Goal: Task Accomplishment & Management: Complete application form

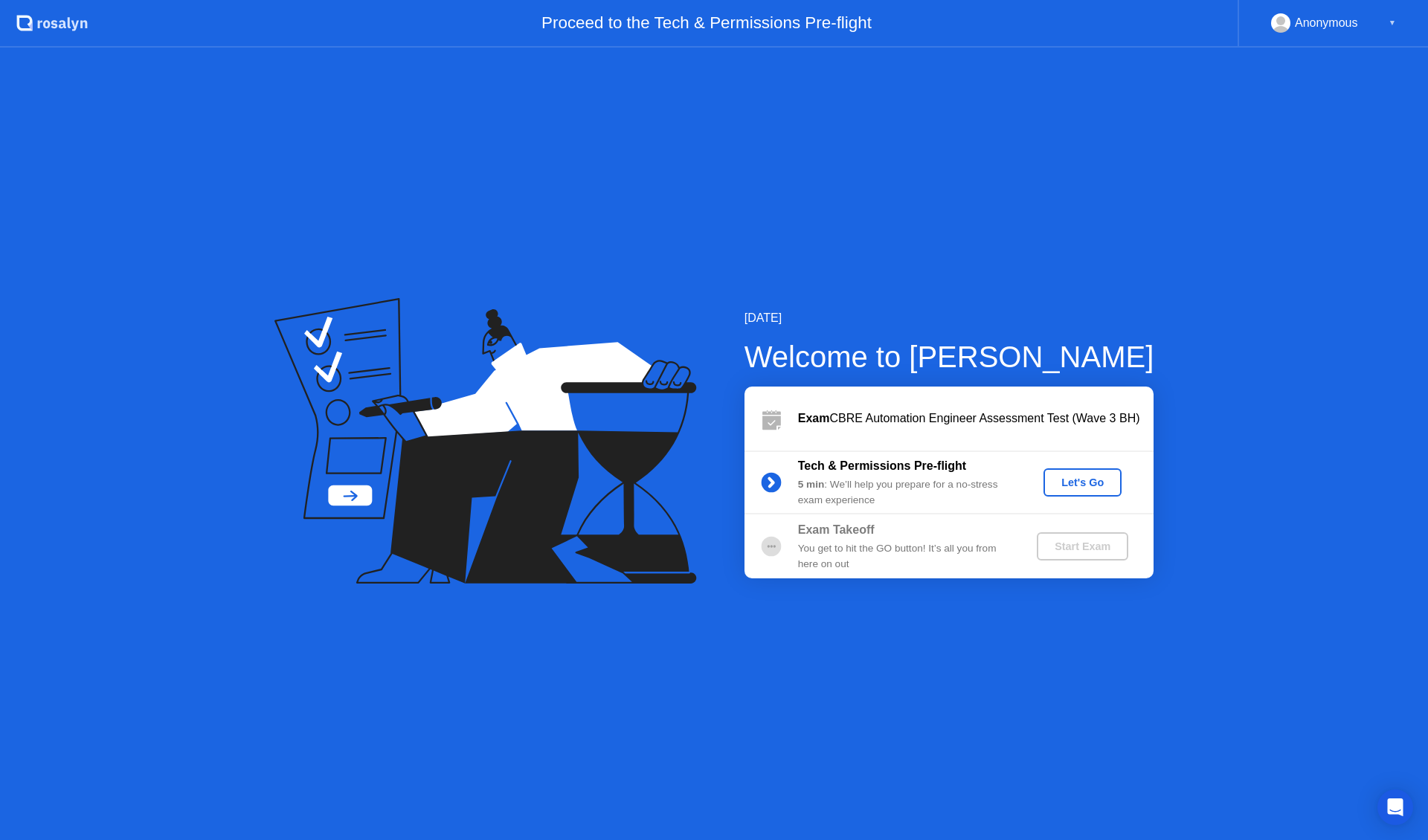
click at [1075, 474] on button "Let's Go" at bounding box center [1083, 482] width 78 height 28
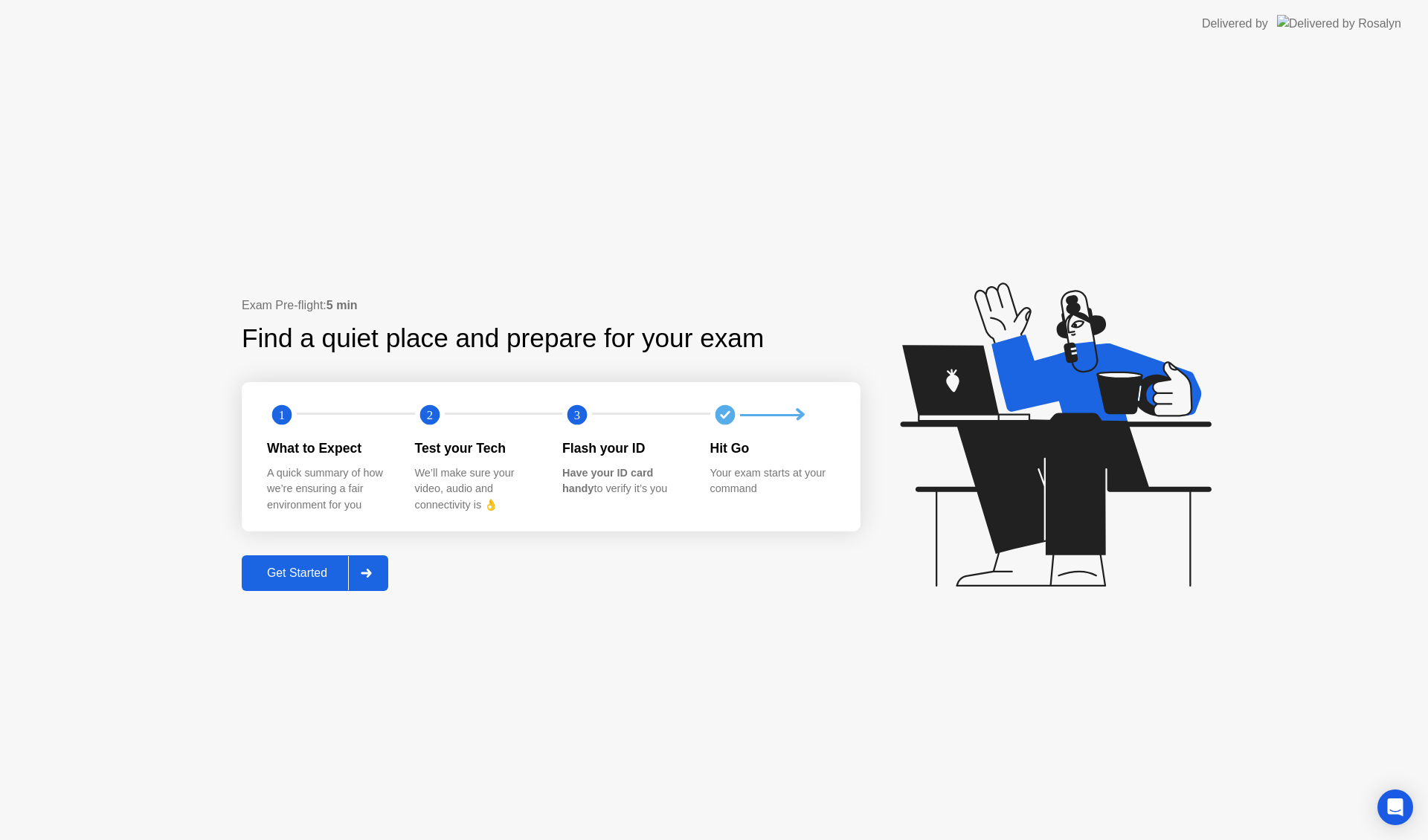
click at [318, 567] on div "Get Started" at bounding box center [297, 573] width 102 height 14
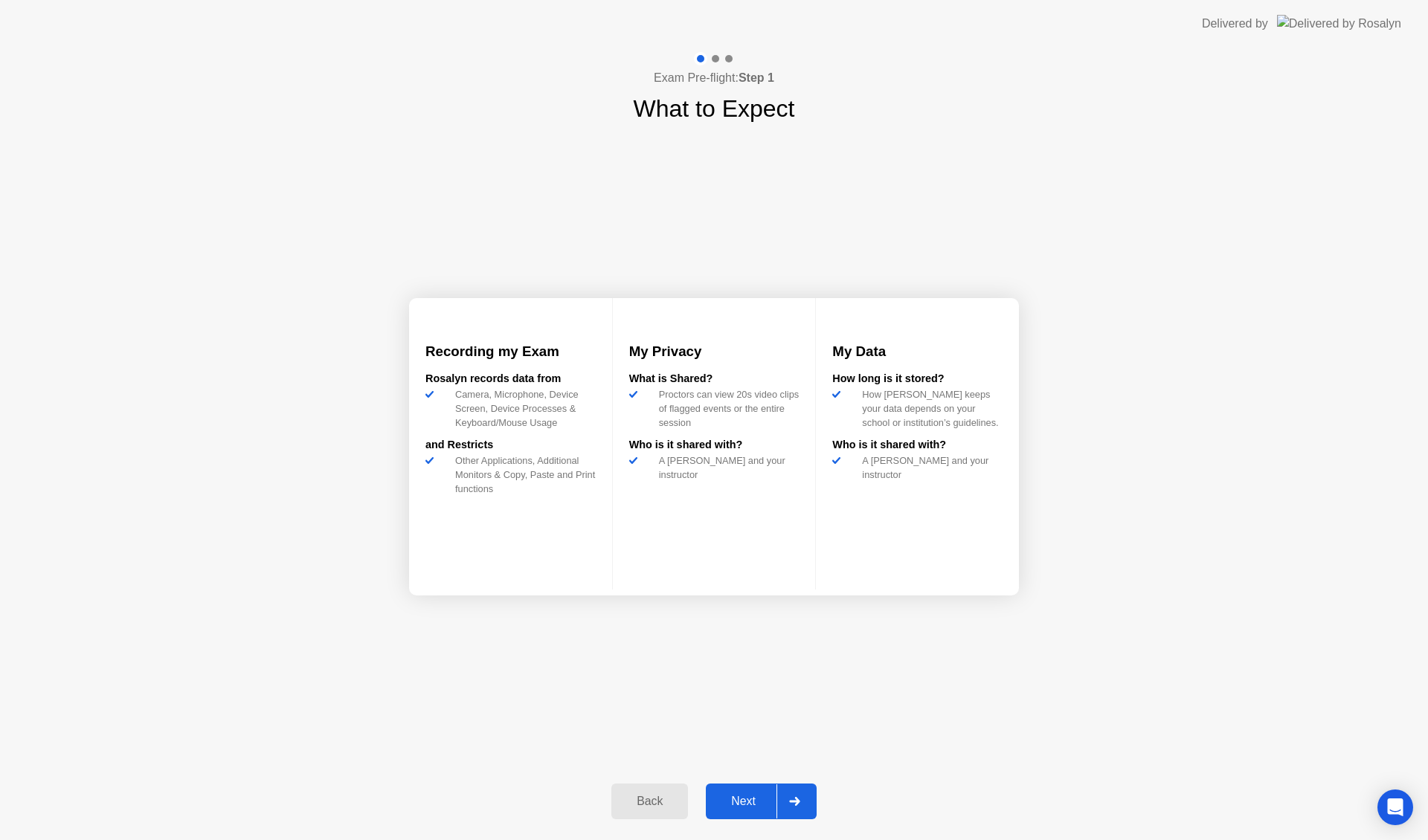
click at [747, 795] on div "Next" at bounding box center [743, 802] width 66 height 14
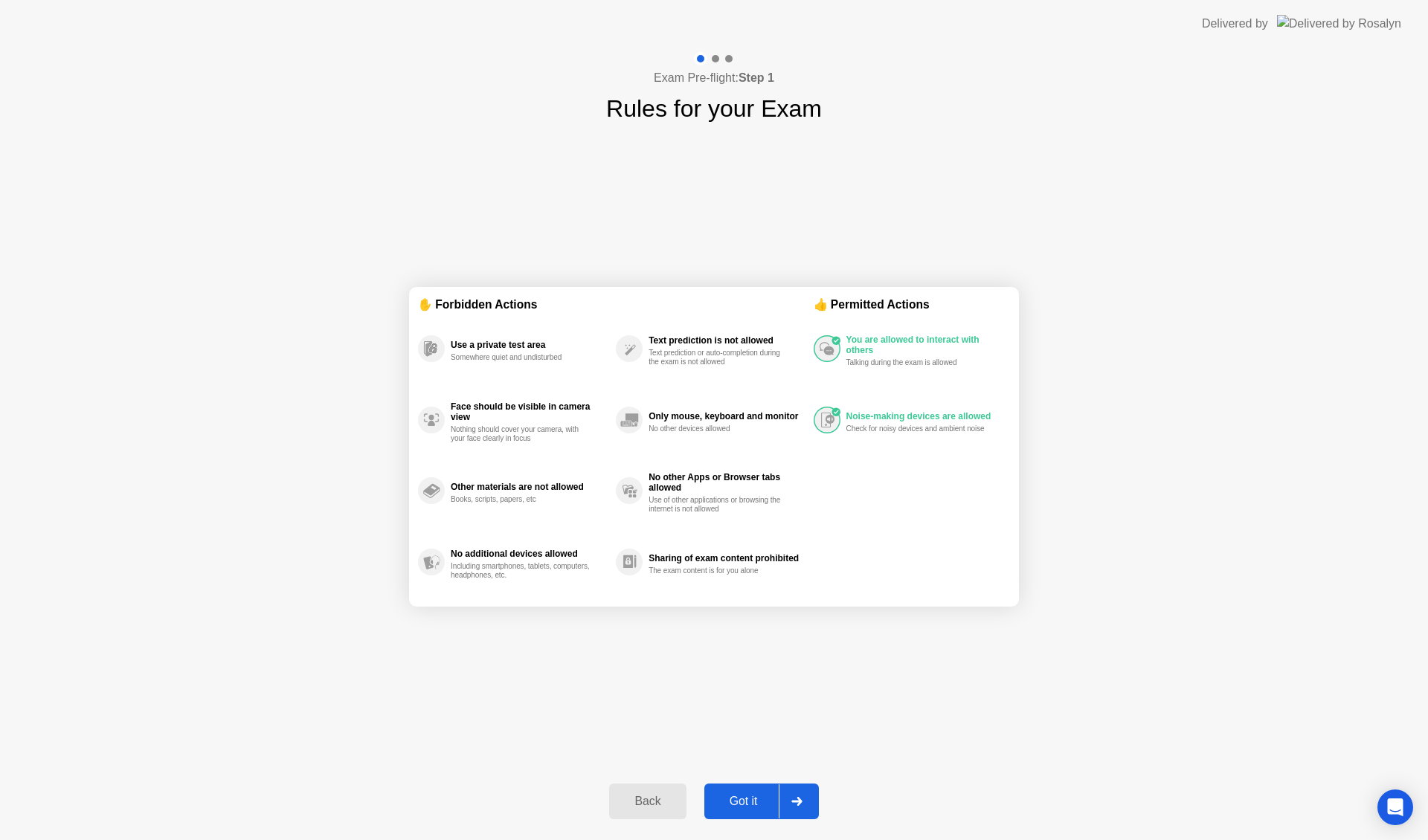
click at [747, 791] on button "Got it" at bounding box center [761, 802] width 114 height 36
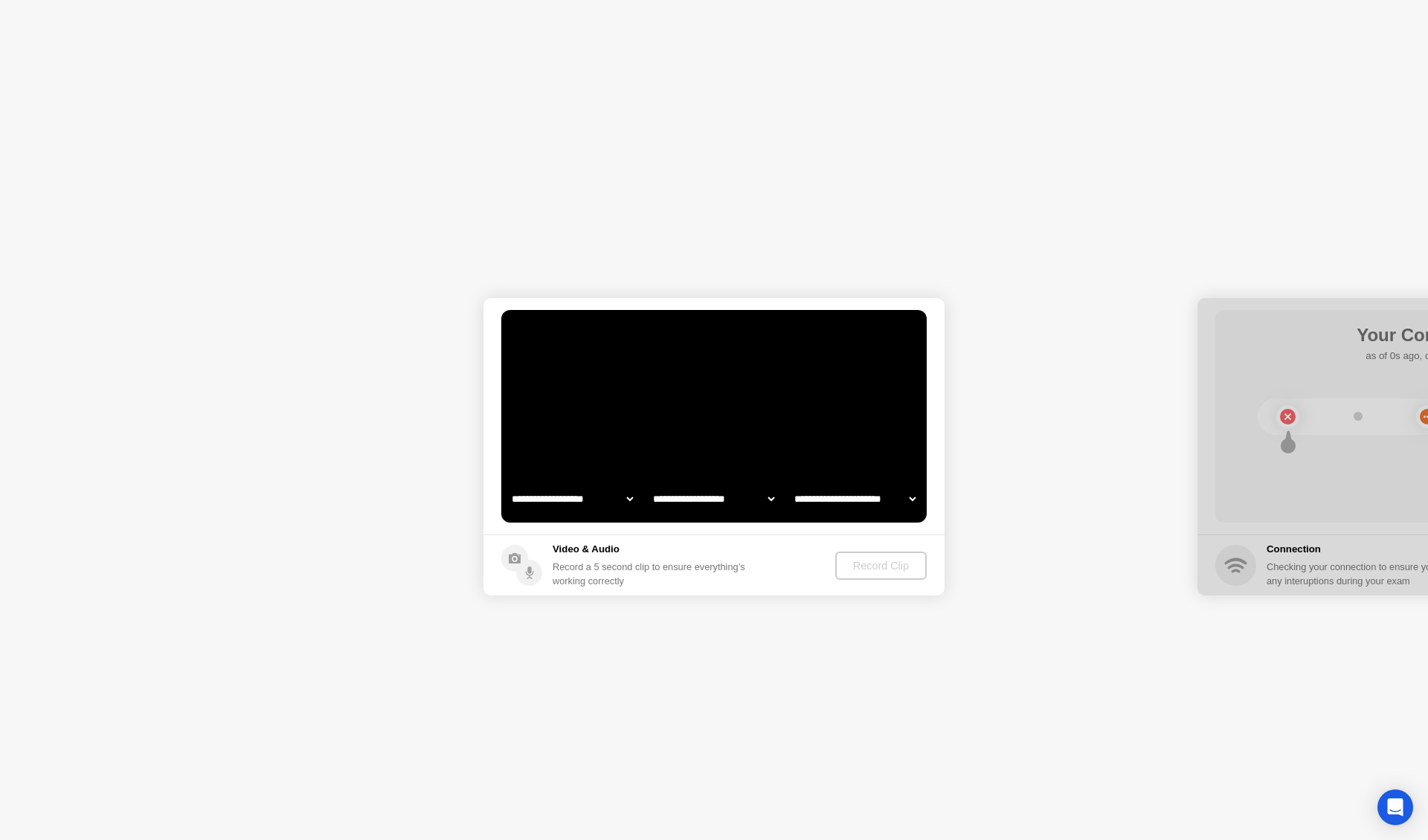
select select "**********"
select select "*******"
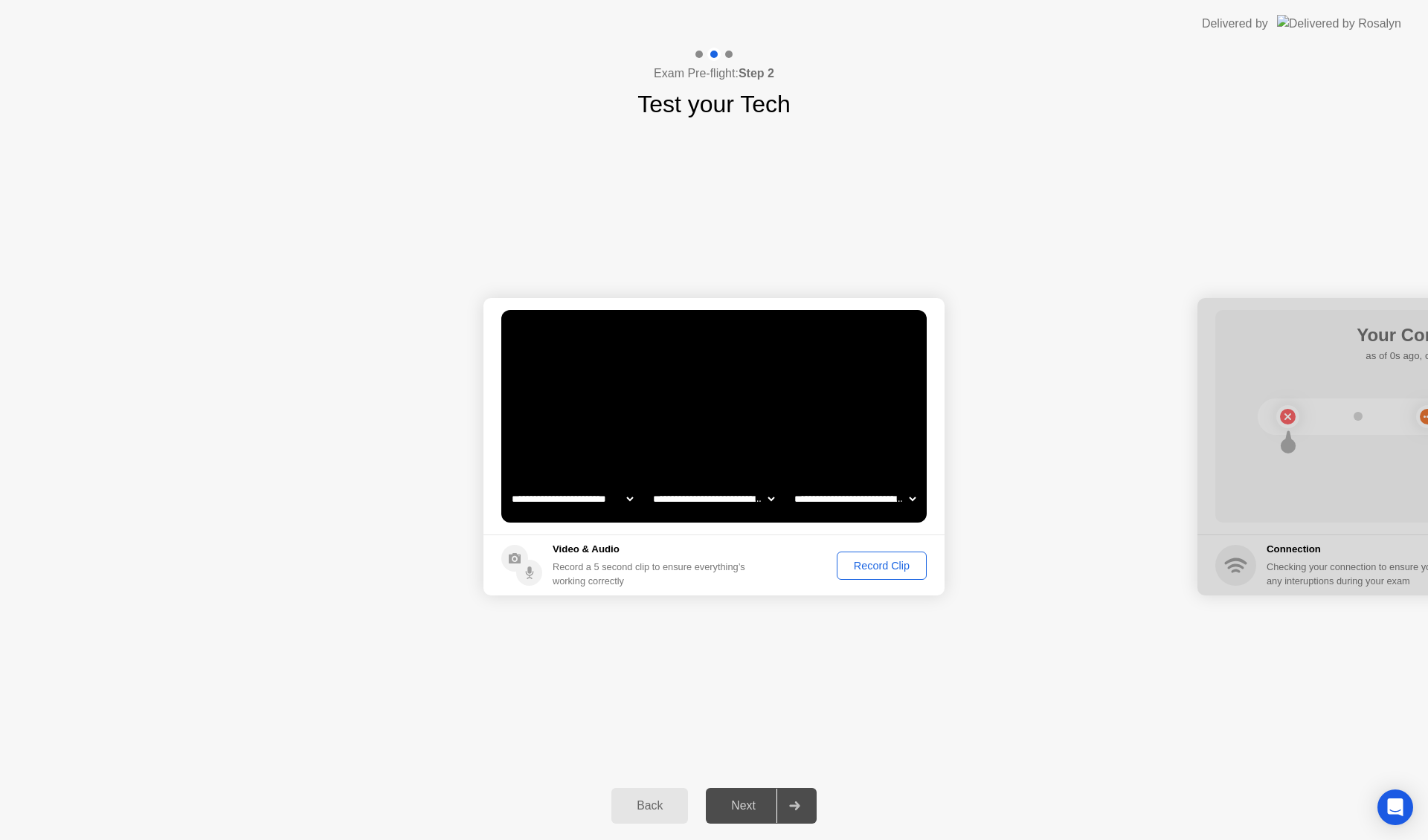
click at [796, 806] on icon at bounding box center [794, 806] width 10 height 9
click at [854, 563] on div "Record Clip" at bounding box center [882, 566] width 80 height 12
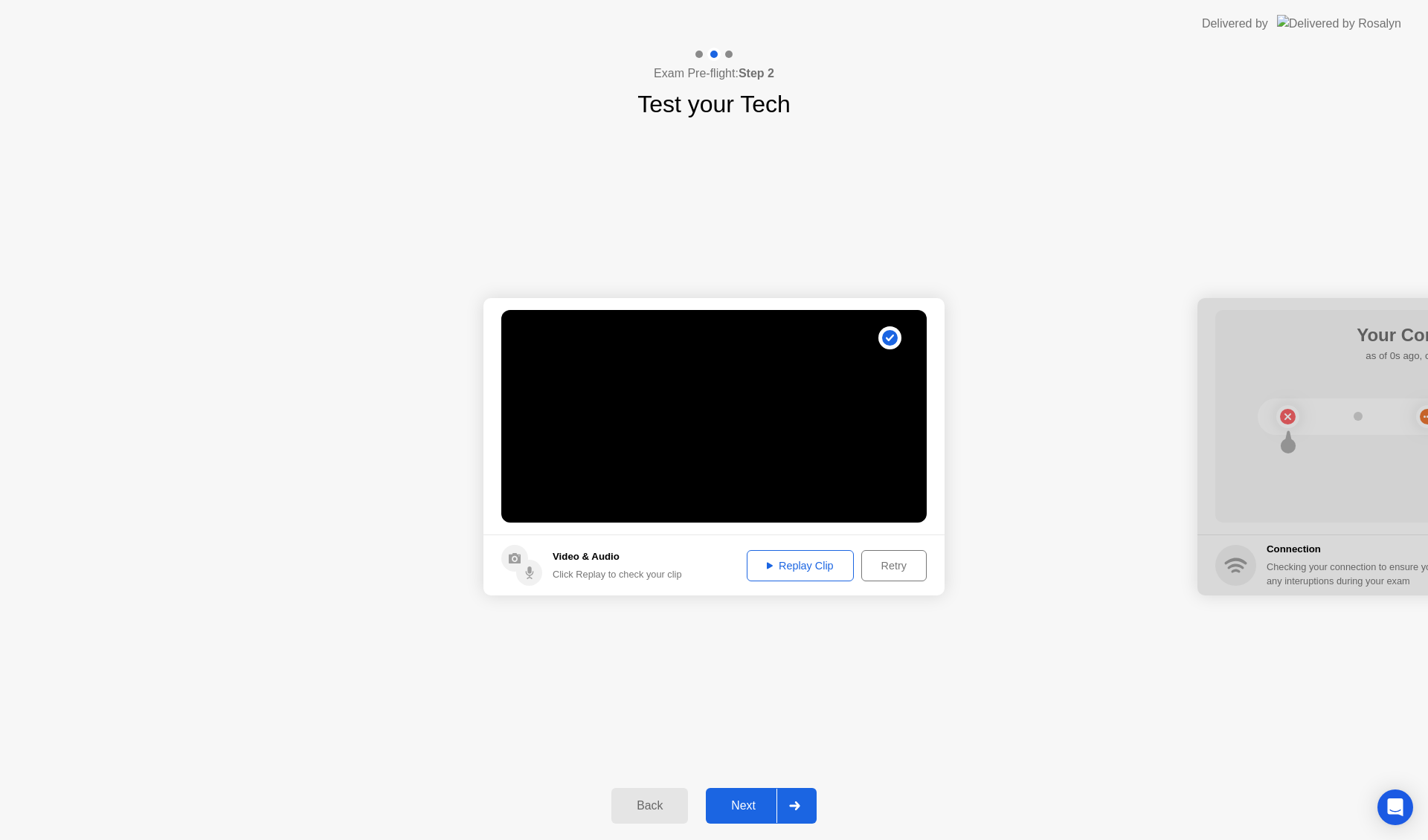
click at [765, 802] on div "Next" at bounding box center [743, 806] width 66 height 14
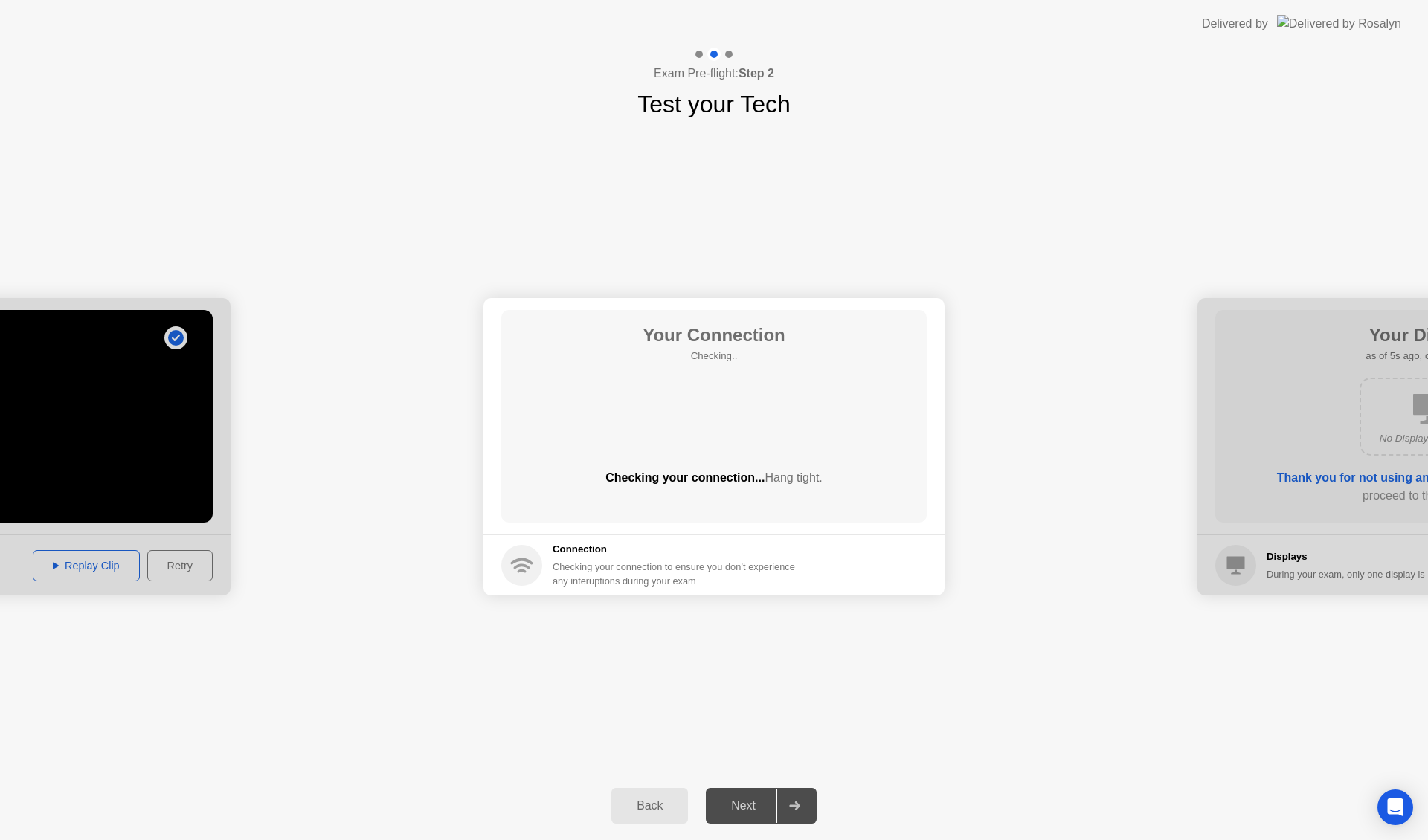
click at [596, 558] on div "Connection Checking your connection to ensure you don’t experience any interupt…" at bounding box center [678, 565] width 251 height 46
click at [732, 790] on button "Next" at bounding box center [761, 806] width 111 height 36
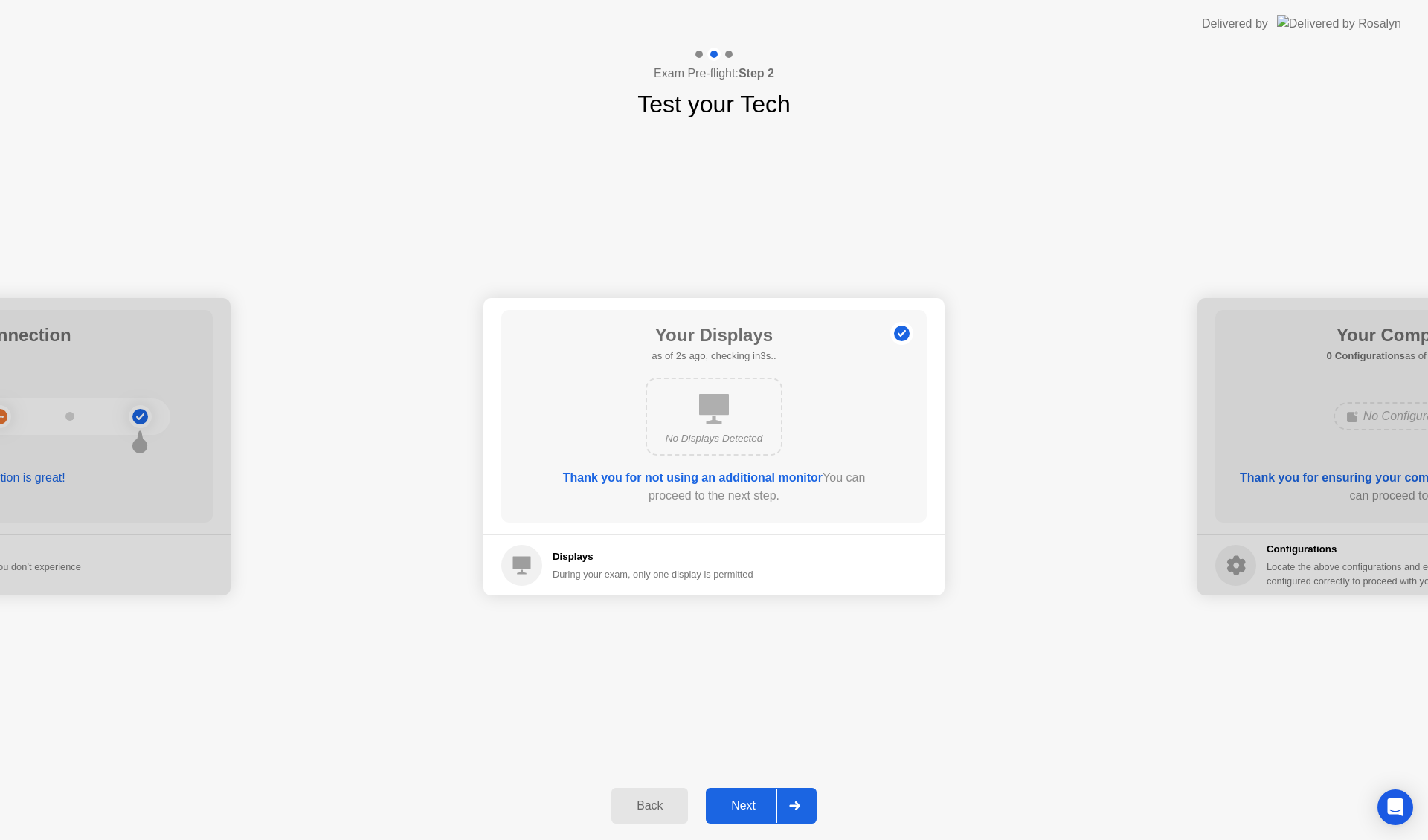
click at [765, 805] on div "Next" at bounding box center [743, 806] width 66 height 14
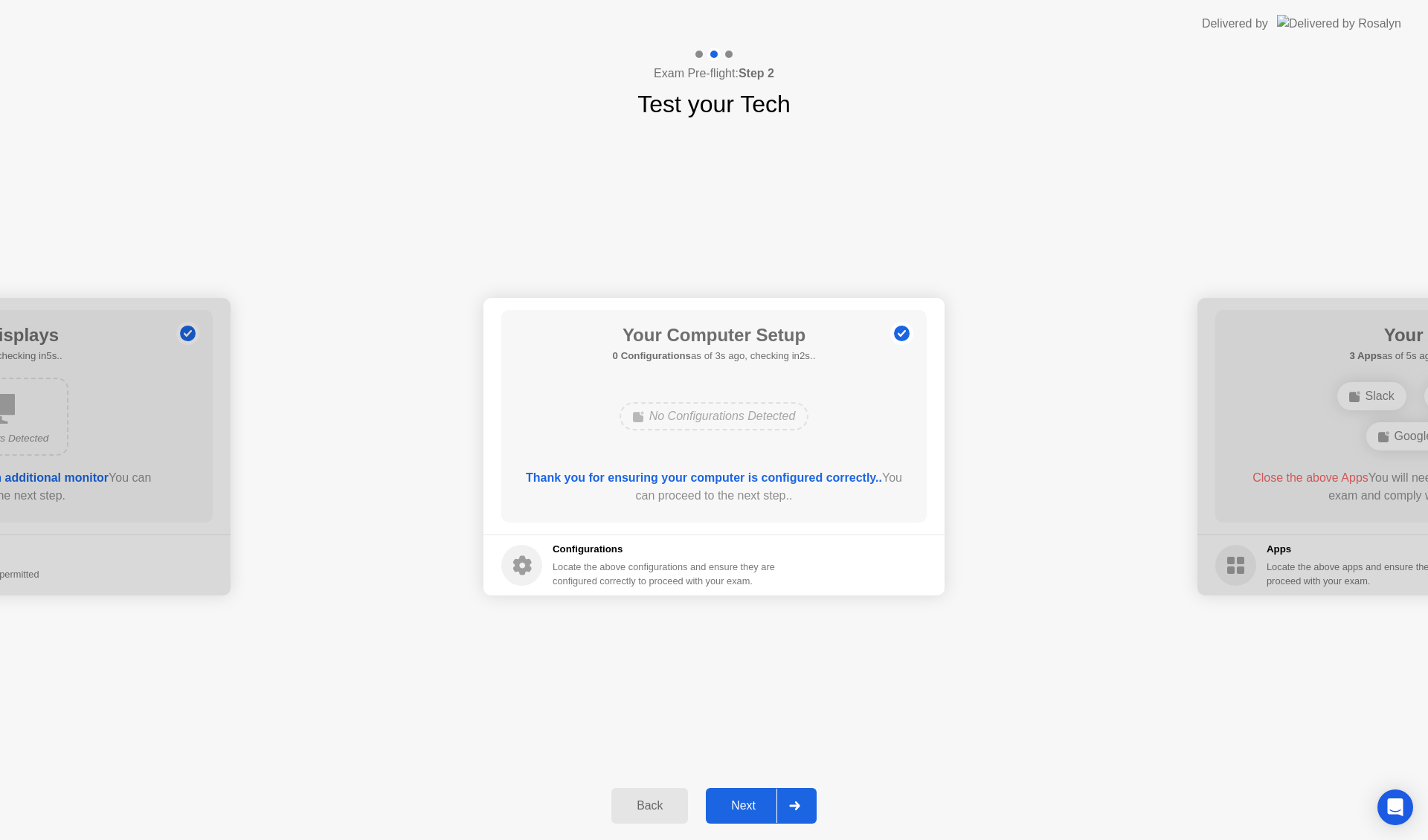
click at [765, 805] on div "Next" at bounding box center [743, 806] width 66 height 14
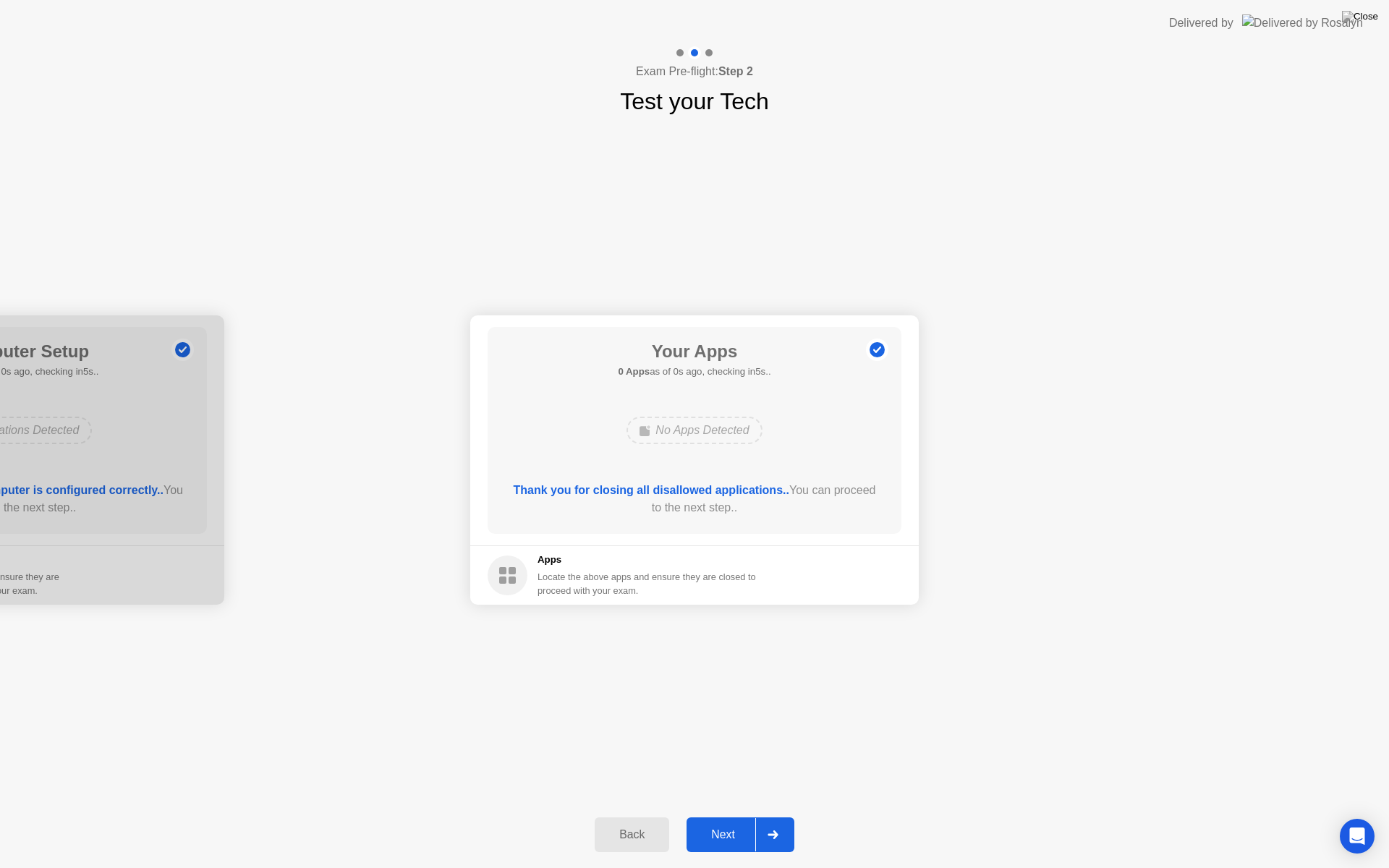
click at [712, 426] on div "No Apps Detected" at bounding box center [694, 430] width 135 height 27
click at [747, 817] on button "Next" at bounding box center [740, 835] width 108 height 35
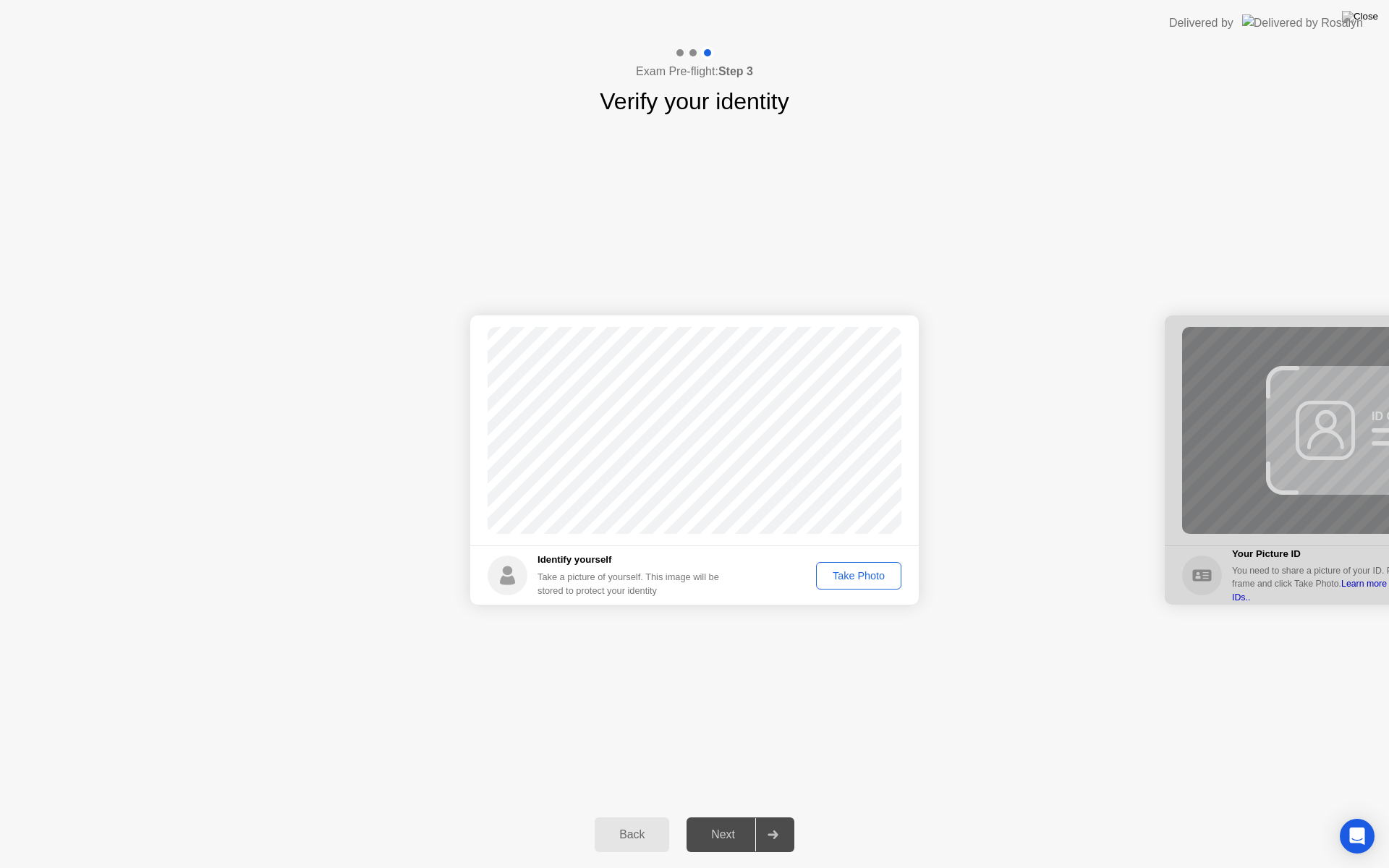
click at [849, 579] on div "Take Photo" at bounding box center [859, 576] width 75 height 12
click at [752, 817] on button "Next" at bounding box center [740, 835] width 108 height 35
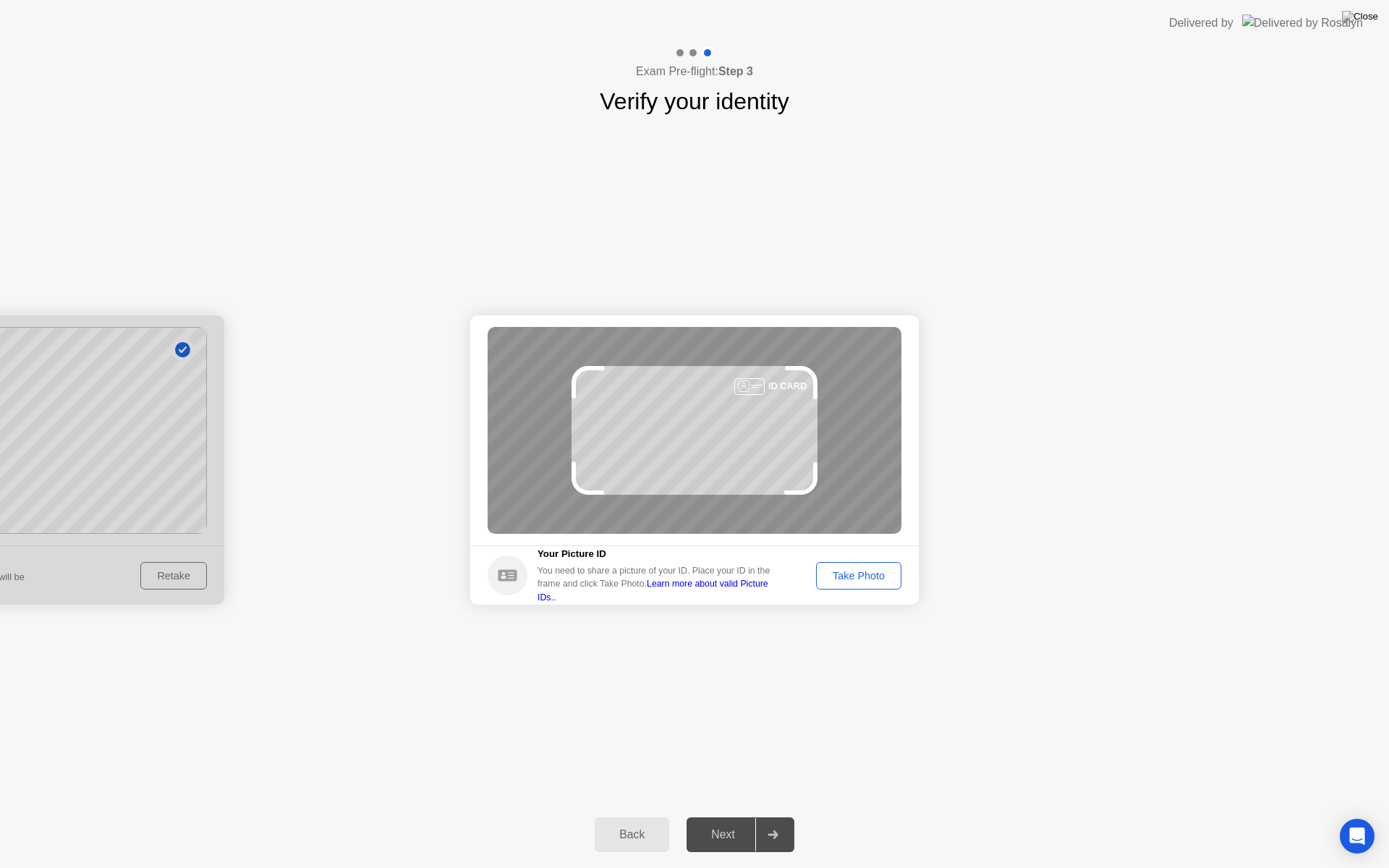
click at [870, 572] on div "Take Photo" at bounding box center [859, 576] width 75 height 12
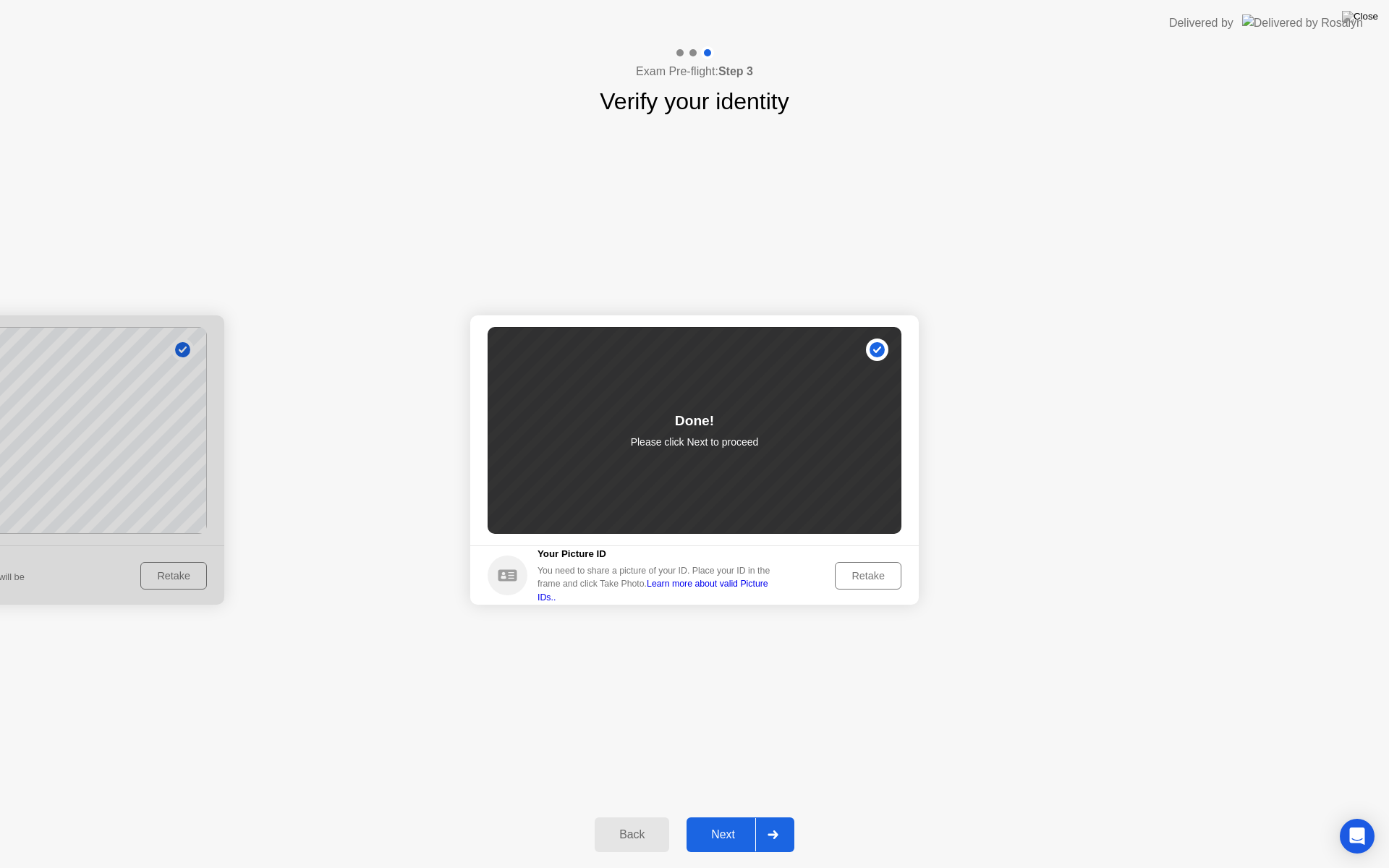
click at [708, 817] on button "Next" at bounding box center [740, 835] width 108 height 35
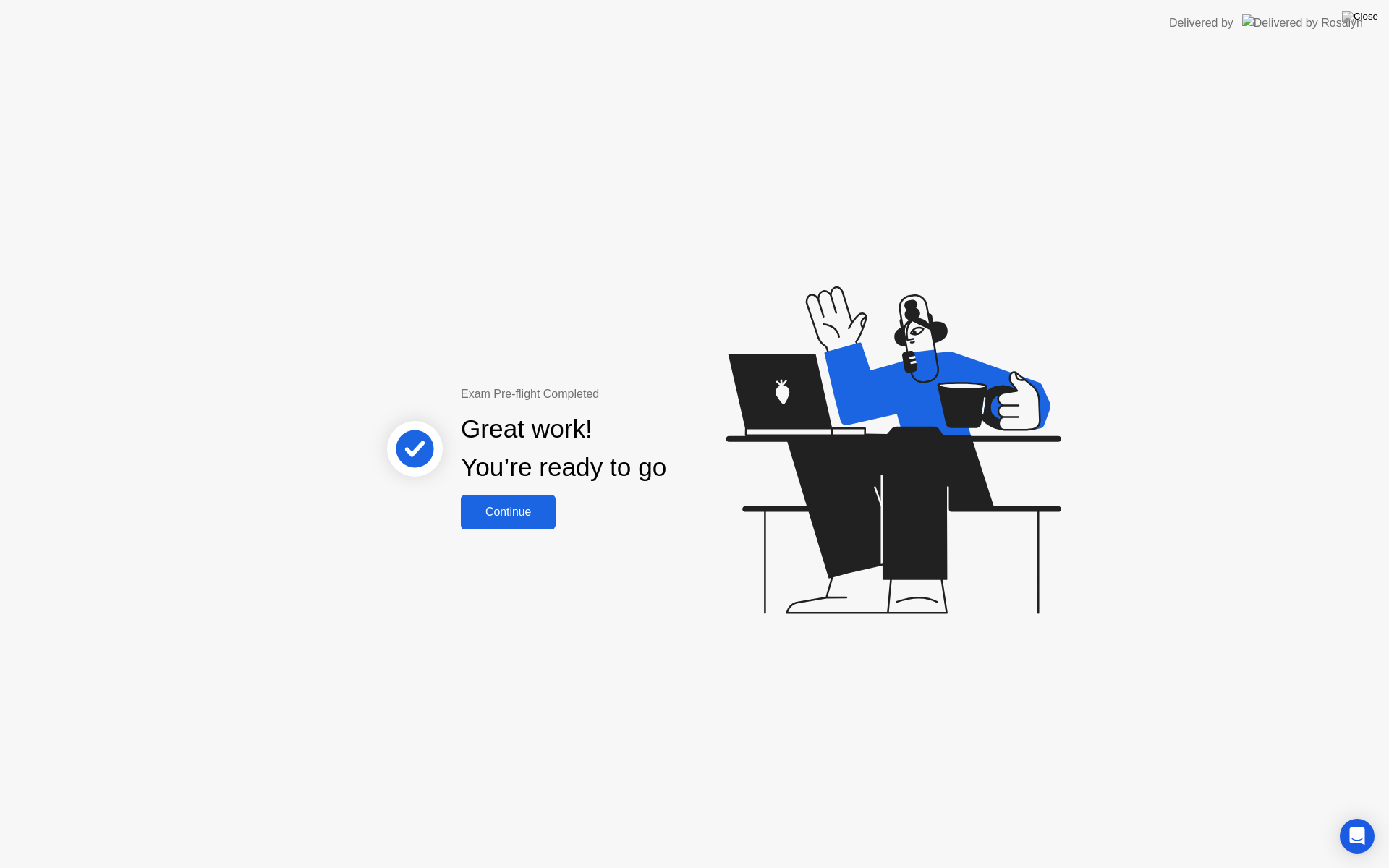
click at [526, 516] on div "Continue" at bounding box center [508, 512] width 86 height 13
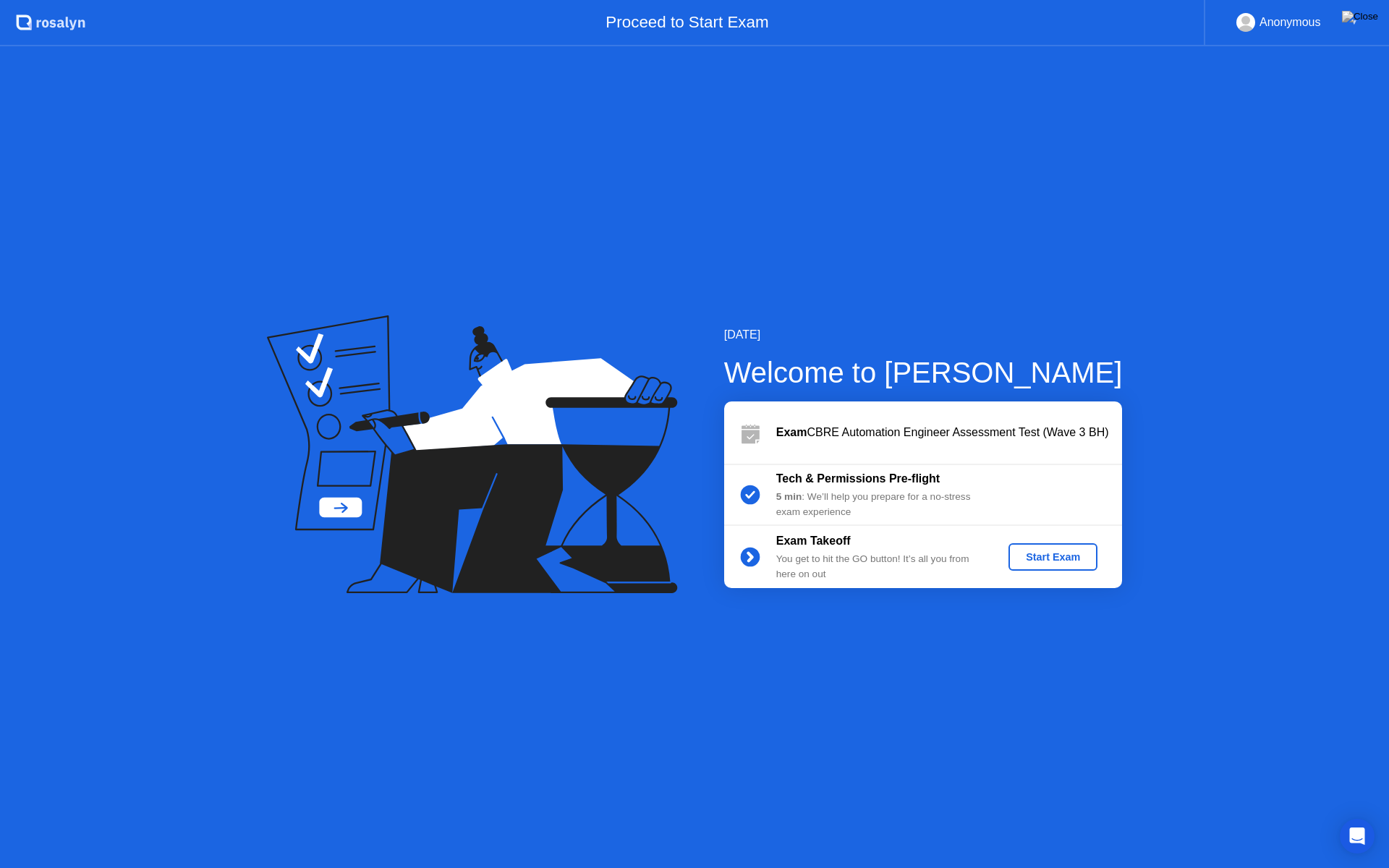
click at [1061, 554] on div "Start Exam" at bounding box center [1053, 557] width 78 height 12
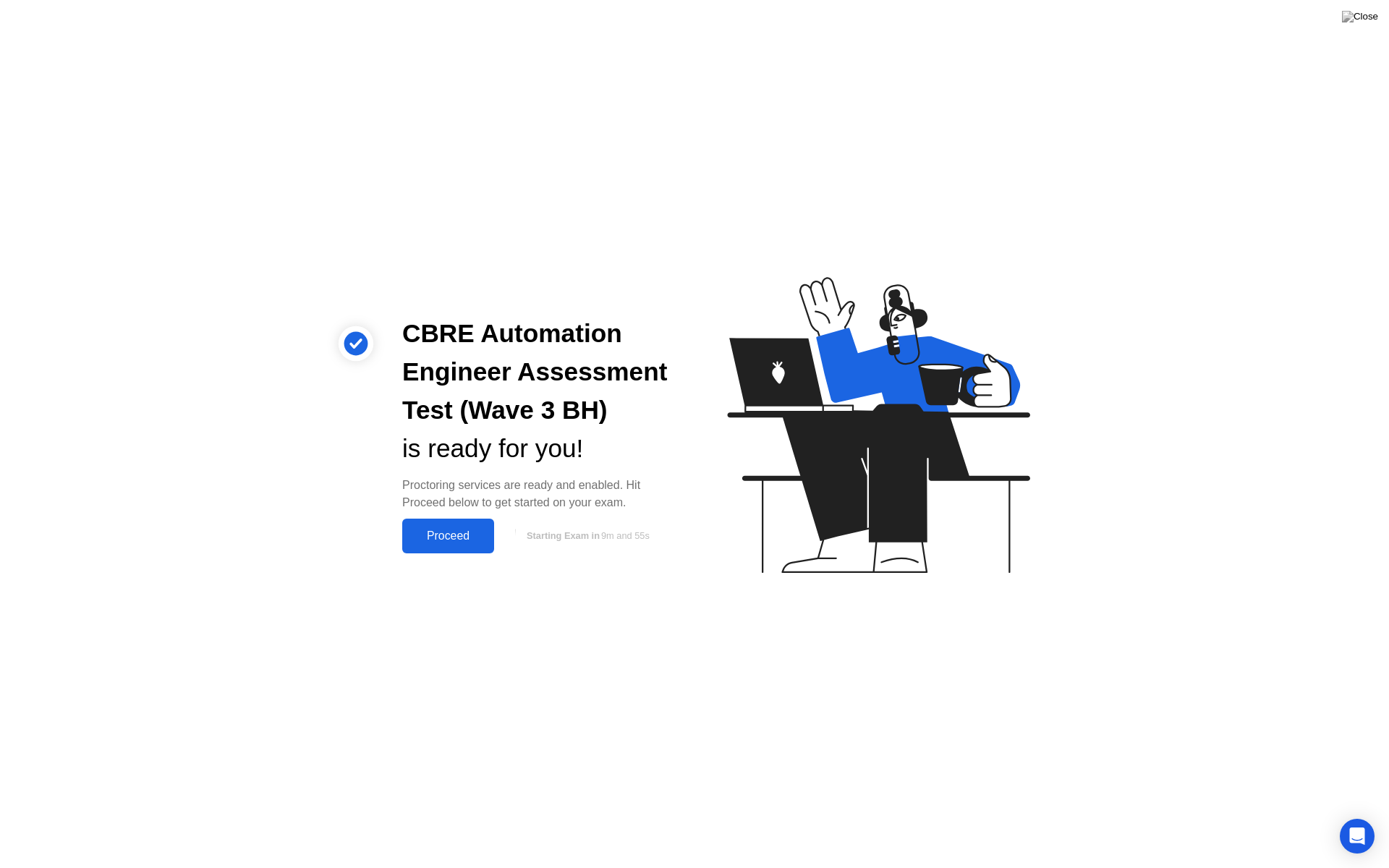
click at [460, 530] on div "Proceed" at bounding box center [448, 536] width 83 height 13
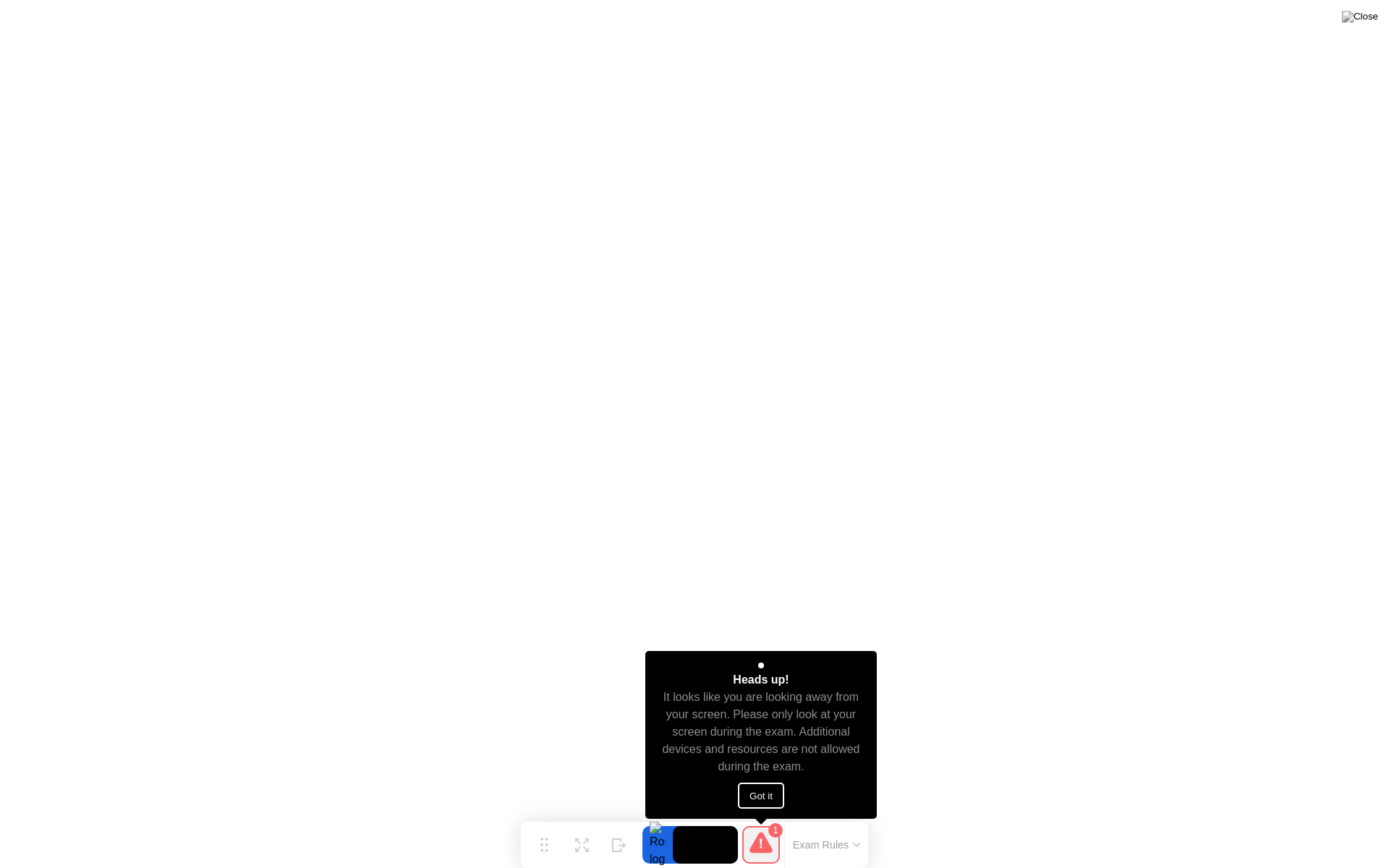
click at [765, 786] on button "Got it" at bounding box center [761, 796] width 47 height 26
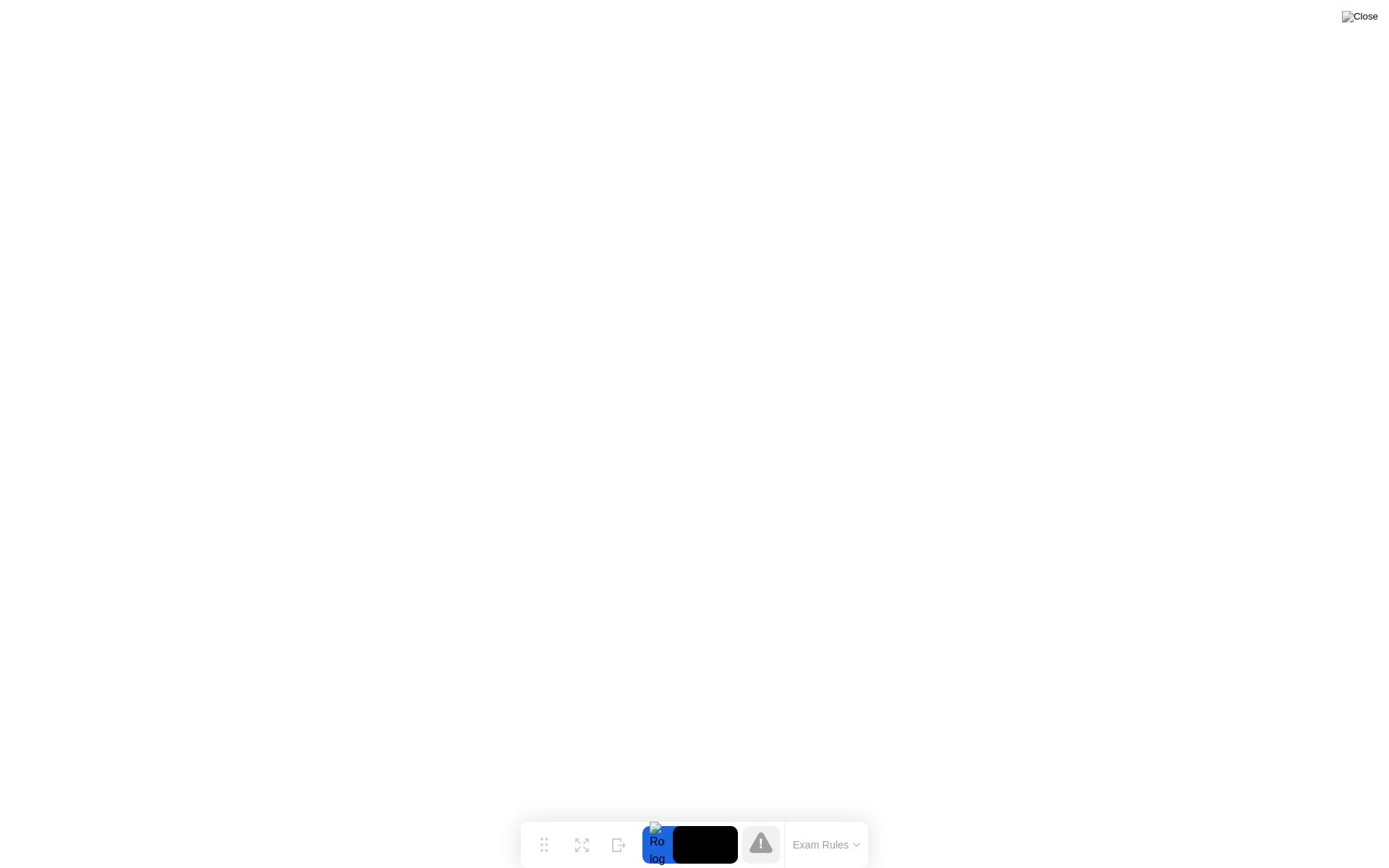
click at [763, 817] on icon at bounding box center [761, 842] width 23 height 21
click at [701, 817] on video at bounding box center [705, 845] width 65 height 37
click at [832, 817] on button "Exam Rules" at bounding box center [827, 845] width 77 height 13
